Goal: Obtain resource: Download file/media

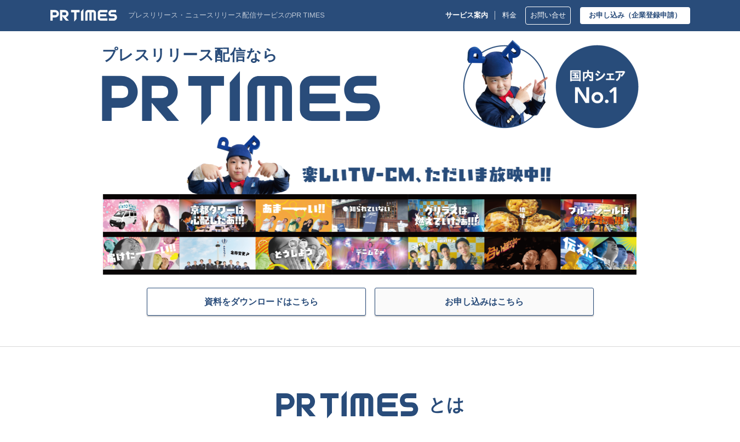
click at [525, 307] on link "お申し込みはこちら" at bounding box center [483, 302] width 219 height 28
click at [333, 306] on link "資料をダウンロードはこちら" at bounding box center [256, 302] width 219 height 28
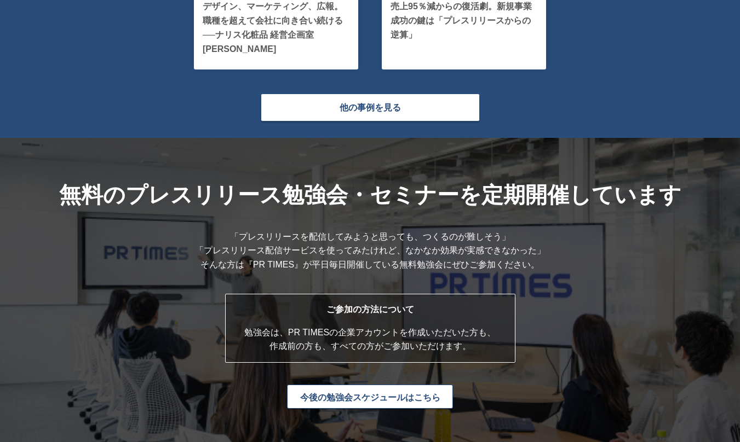
scroll to position [2737, 0]
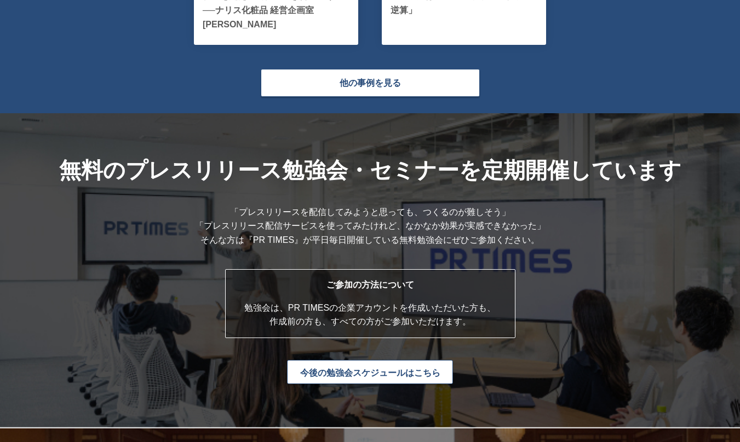
click at [362, 376] on link "今後の勉強会スケジュールはこちら" at bounding box center [370, 372] width 166 height 24
